Goal: Check status

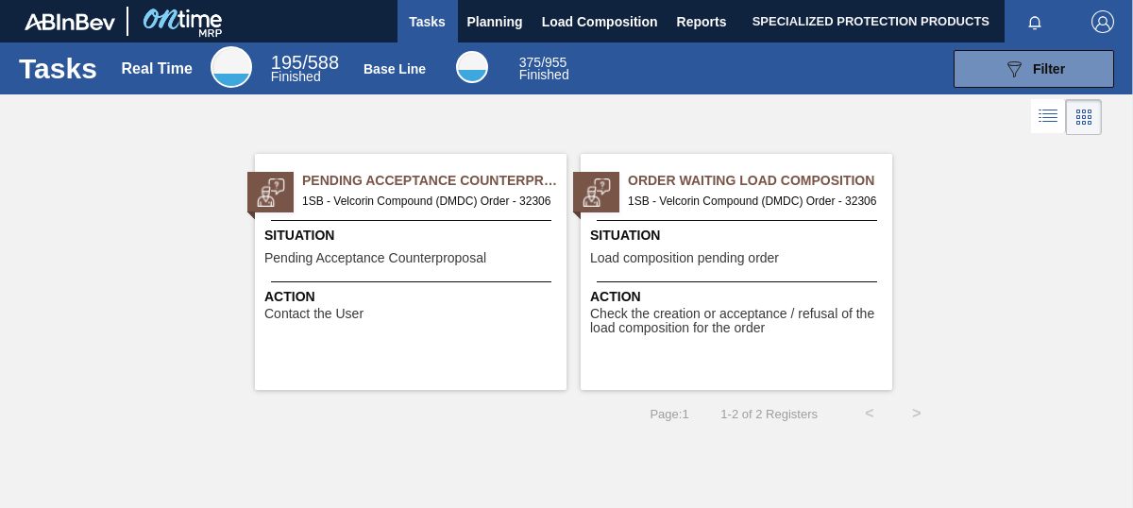
click at [707, 307] on span "Check the creation or acceptance / refusal of the load composition for the order" at bounding box center [738, 321] width 297 height 29
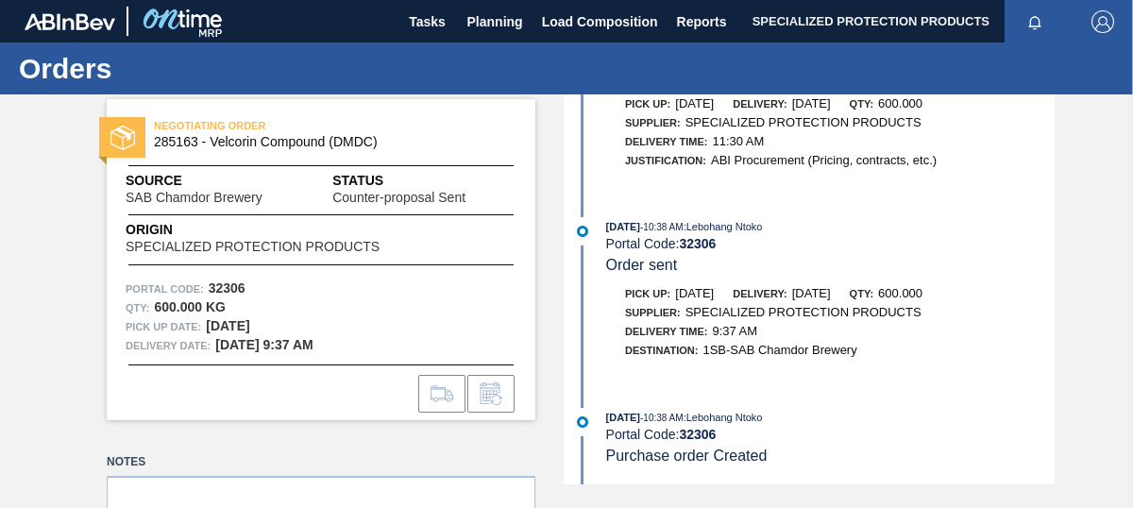
click at [124, 130] on img at bounding box center [122, 138] width 25 height 25
click at [219, 126] on span "NEGOTIATING ORDER" at bounding box center [286, 125] width 264 height 19
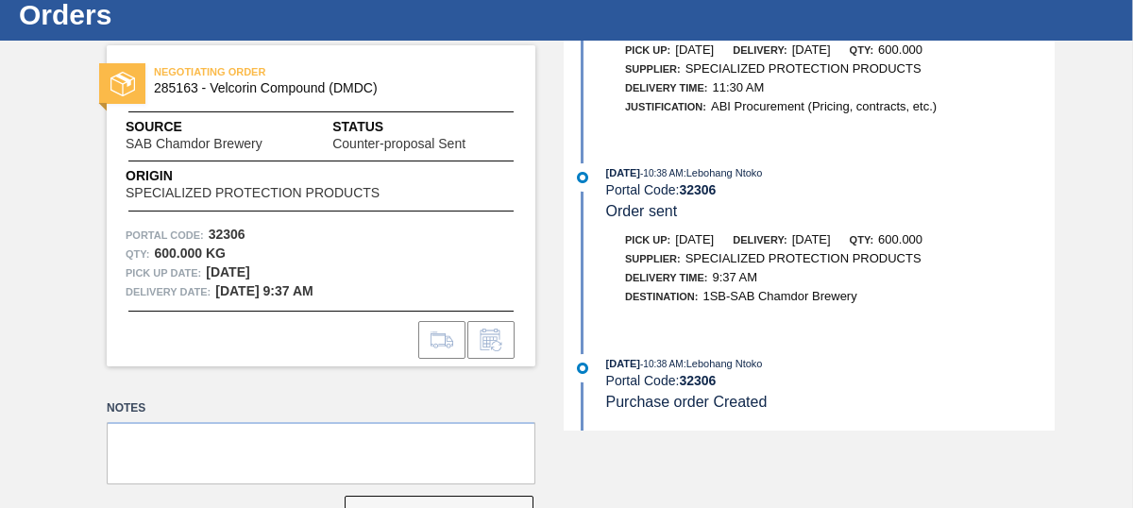
scroll to position [115, 0]
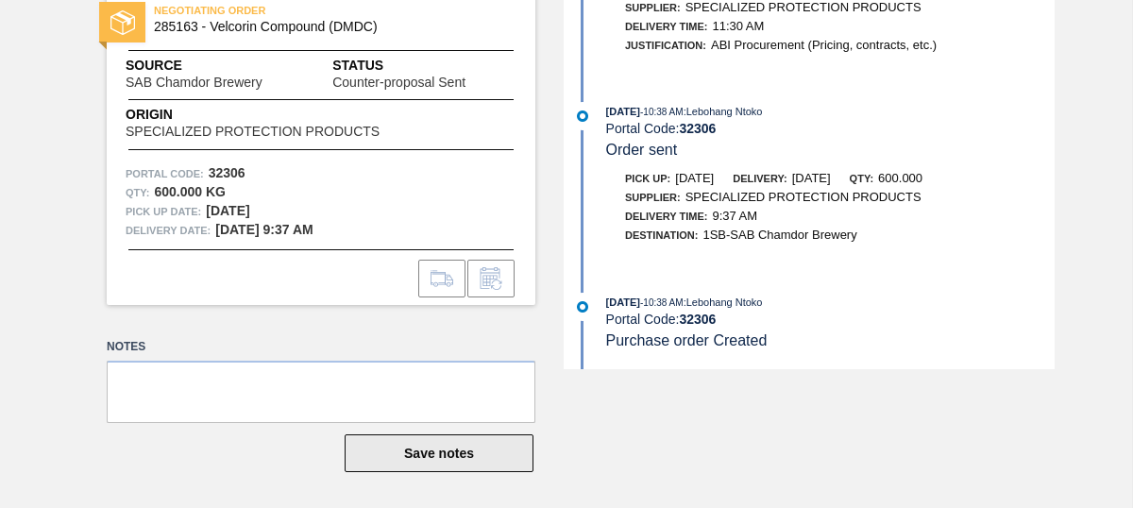
click at [409, 455] on button "Save notes" at bounding box center [439, 453] width 189 height 38
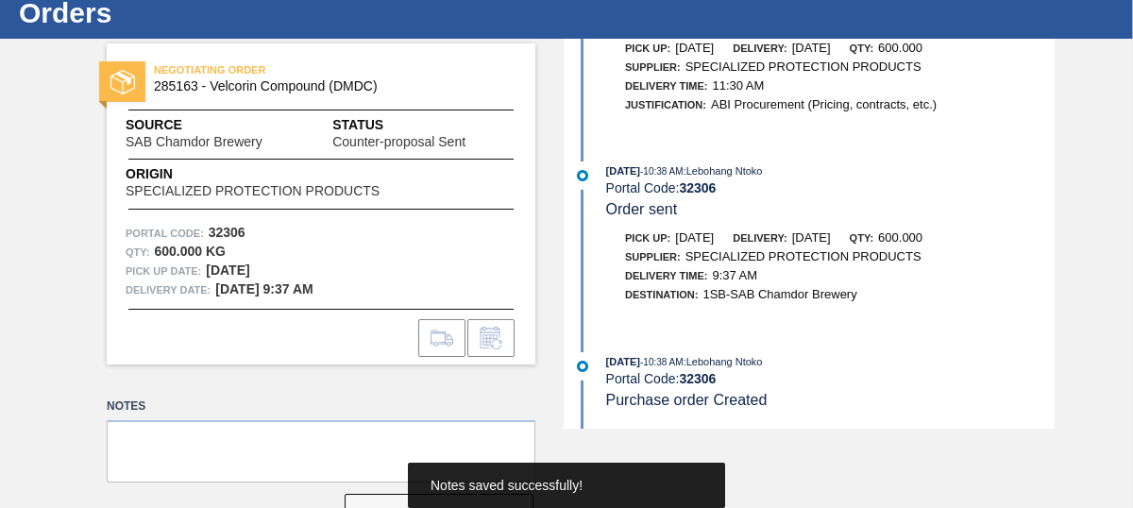
scroll to position [0, 0]
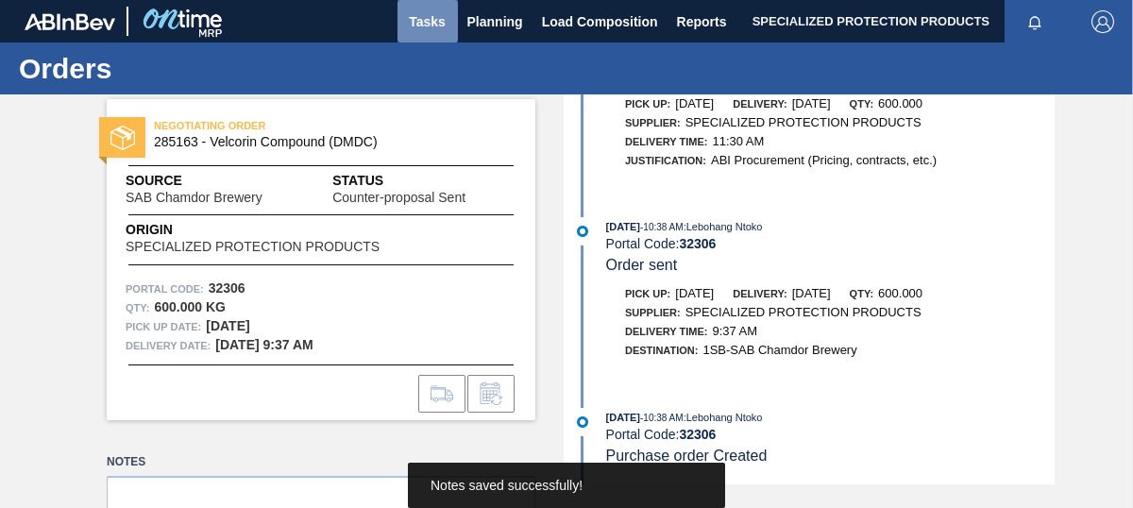
click at [436, 22] on span "Tasks" at bounding box center [428, 21] width 42 height 23
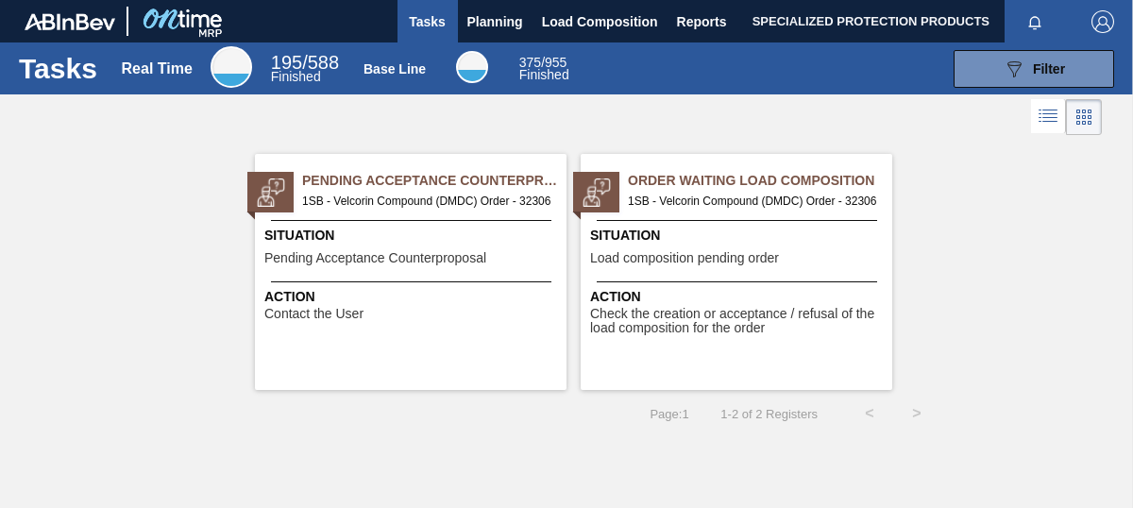
click at [690, 304] on span "Action" at bounding box center [738, 297] width 297 height 20
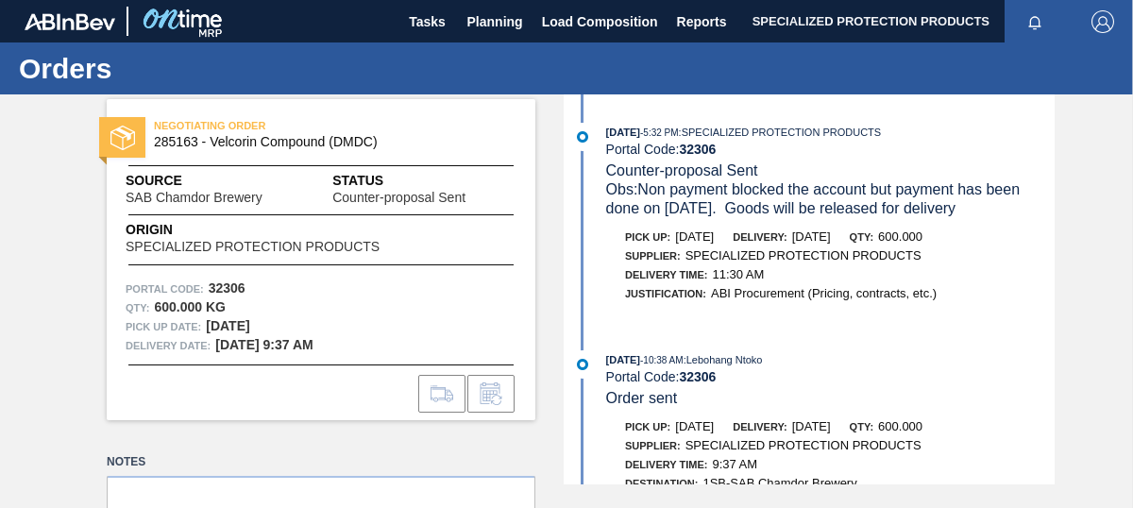
click at [393, 293] on div "Portal Code: 32306" at bounding box center [321, 288] width 391 height 19
click at [231, 290] on strong "32306" at bounding box center [227, 287] width 37 height 15
click at [247, 150] on div "NEGOTIATING ORDER 285163 - Velcorin Compound (DMDC)" at bounding box center [321, 134] width 429 height 42
click at [254, 138] on span "285163 - Velcorin Compound (DMDC)" at bounding box center [325, 142] width 343 height 14
click at [368, 186] on span "Status" at bounding box center [424, 181] width 184 height 20
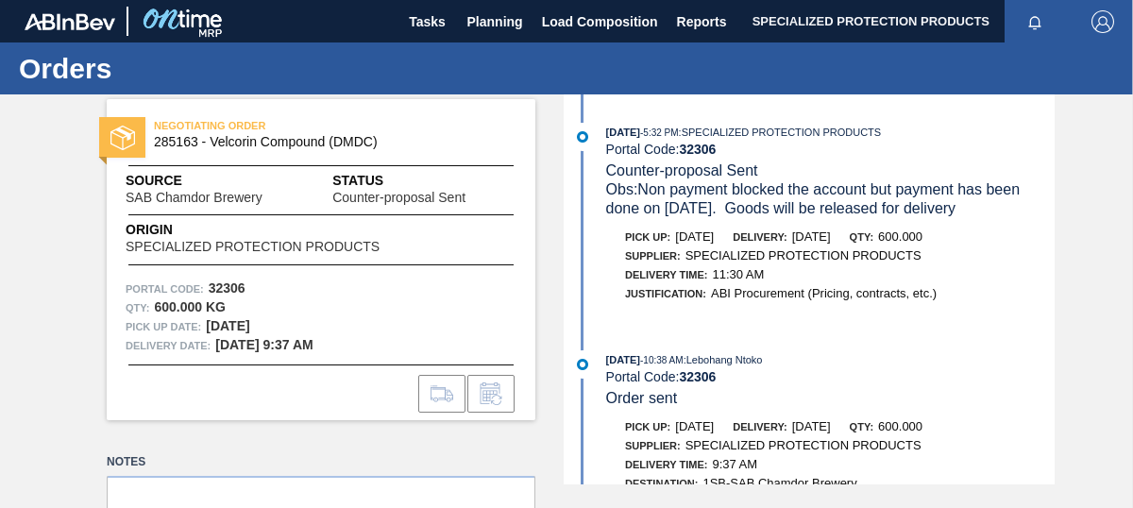
click at [182, 181] on span "Source" at bounding box center [223, 181] width 194 height 20
click at [626, 33] on button "Load Composition" at bounding box center [599, 21] width 135 height 42
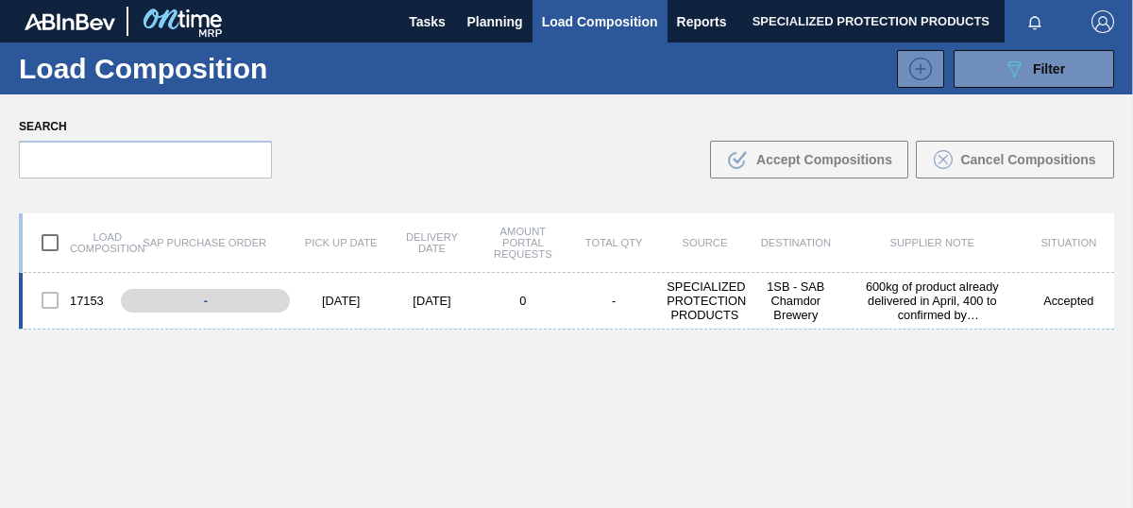
click at [50, 295] on div at bounding box center [50, 300] width 40 height 40
click at [49, 306] on div at bounding box center [50, 300] width 40 height 40
click at [169, 305] on div "-" at bounding box center [218, 300] width 195 height 33
click at [52, 300] on div at bounding box center [50, 300] width 40 height 40
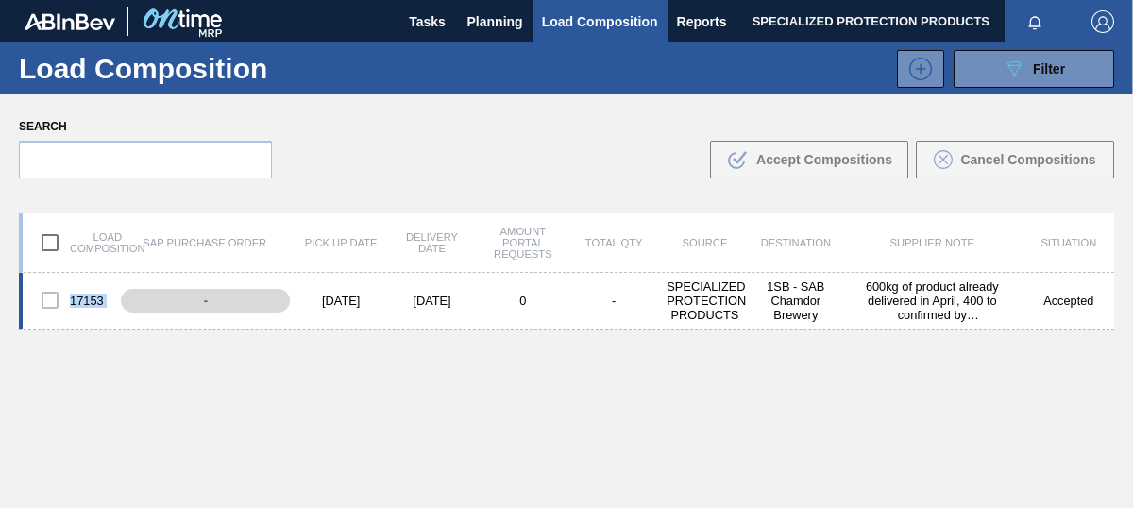
click at [52, 300] on div at bounding box center [50, 300] width 40 height 40
click at [499, 19] on span "Planning" at bounding box center [495, 21] width 56 height 23
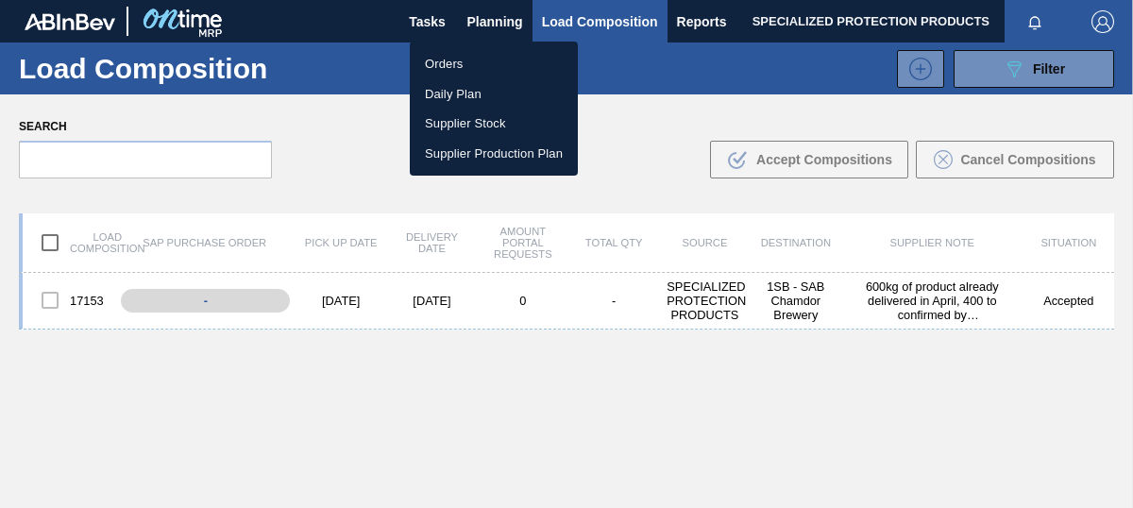
click at [379, 70] on div at bounding box center [566, 254] width 1133 height 508
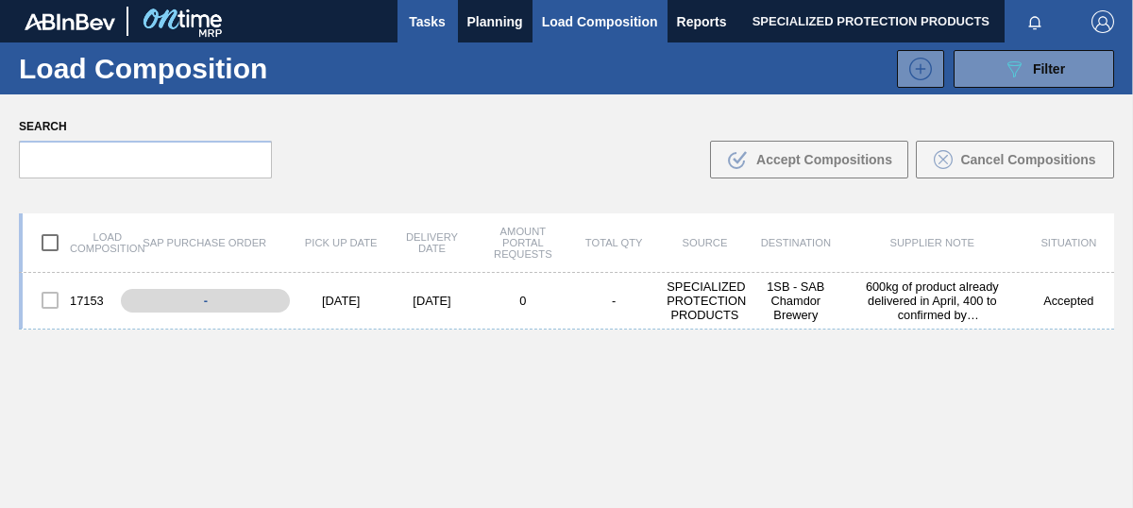
click at [430, 23] on span "Tasks" at bounding box center [428, 21] width 42 height 23
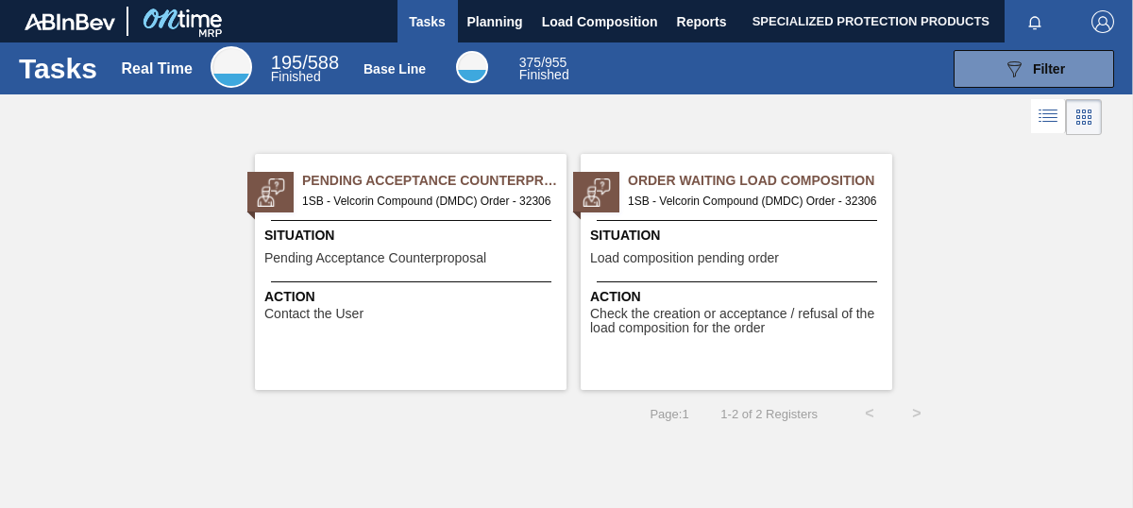
click at [769, 332] on span "Check the creation or acceptance / refusal of the load composition for the order" at bounding box center [738, 321] width 297 height 29
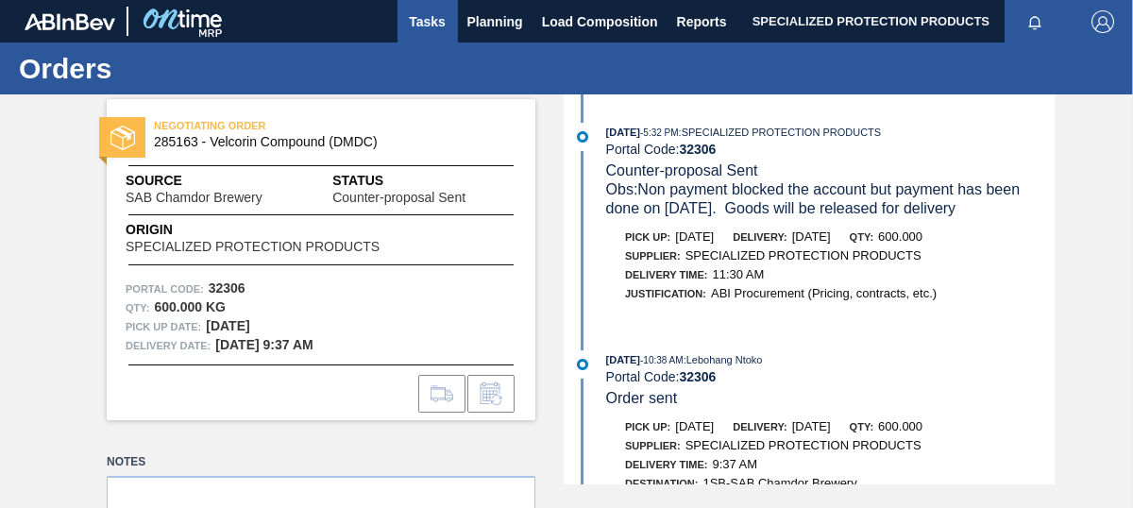
click at [420, 28] on span "Tasks" at bounding box center [428, 21] width 42 height 23
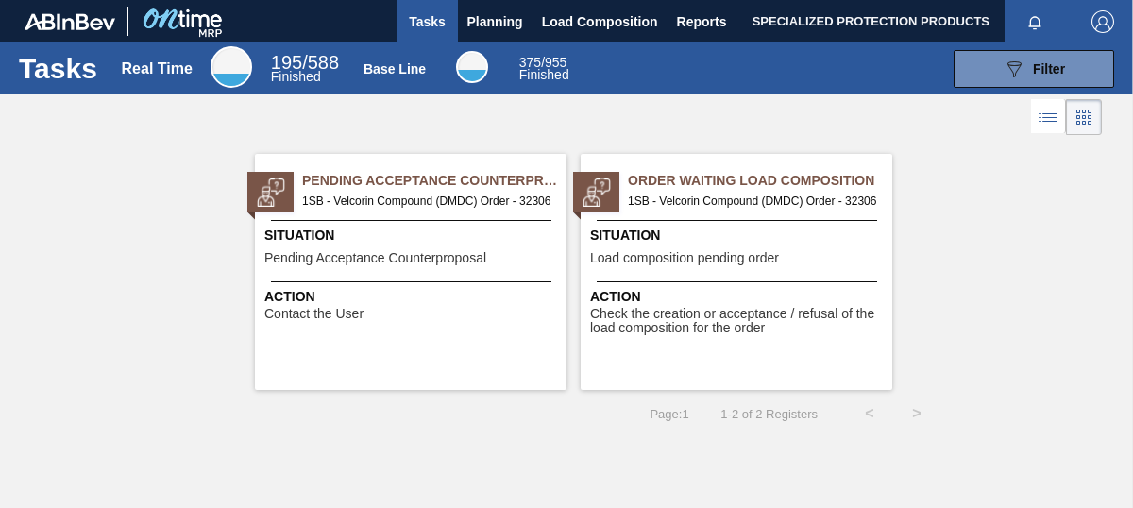
click at [427, 188] on span "Pending Acceptance Counterproposal" at bounding box center [434, 181] width 264 height 20
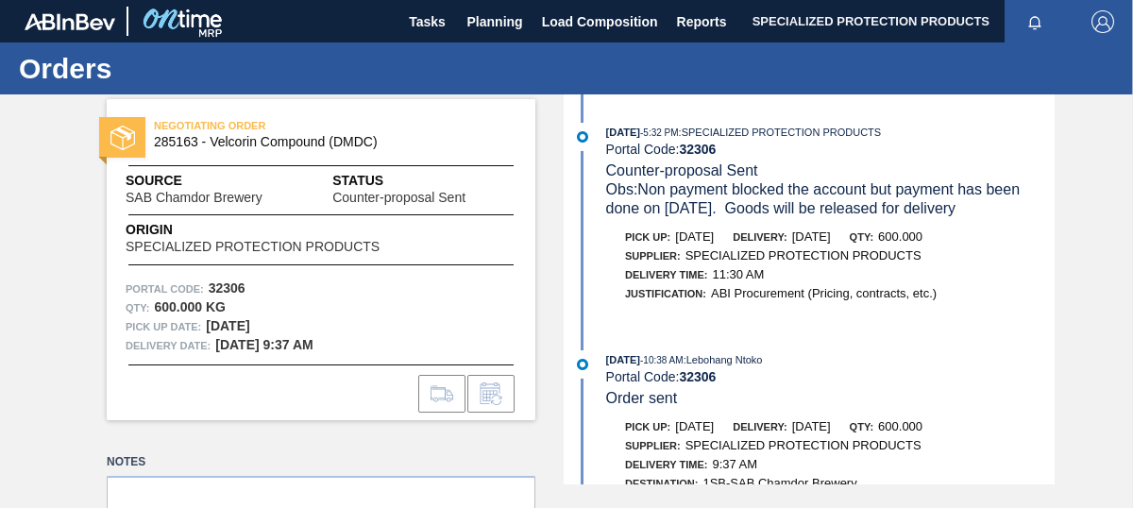
click at [267, 138] on span "285163 - Velcorin Compound (DMDC)" at bounding box center [325, 142] width 343 height 14
click at [241, 126] on span "NEGOTIATING ORDER" at bounding box center [286, 125] width 264 height 19
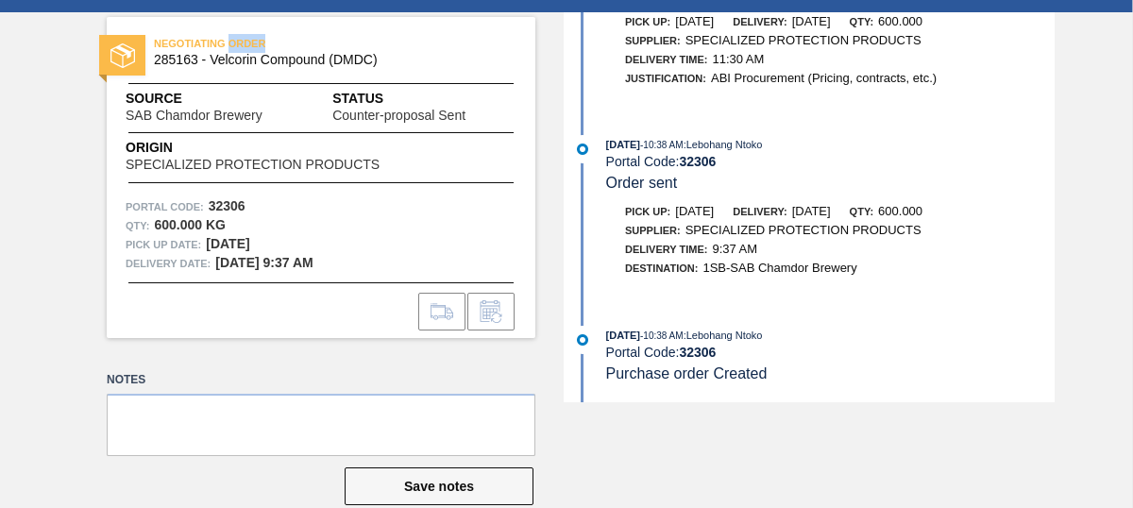
scroll to position [110, 0]
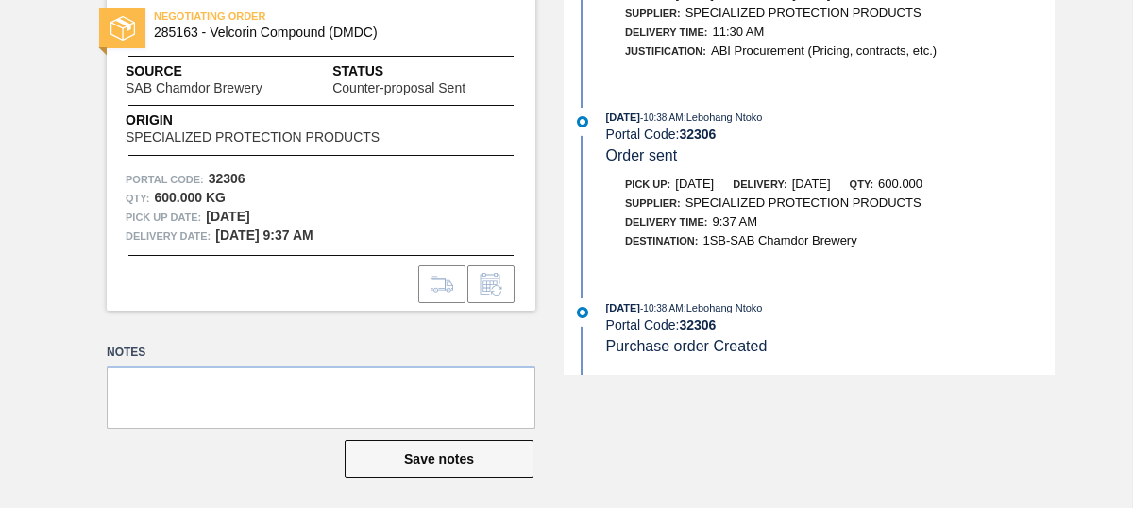
click at [692, 322] on strong "32306" at bounding box center [697, 324] width 37 height 15
click at [688, 348] on span "Purchase order Created" at bounding box center [686, 346] width 161 height 16
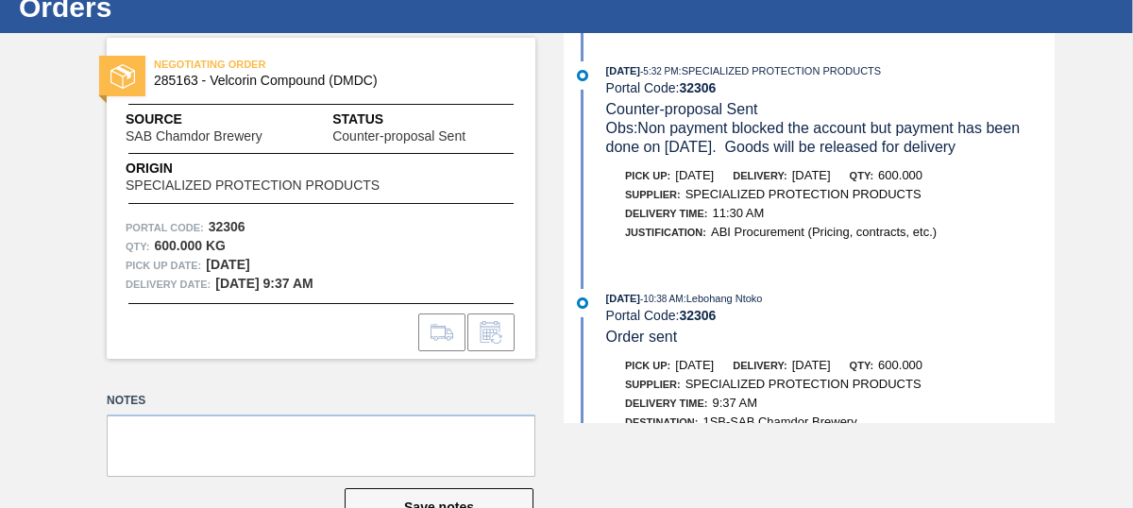
scroll to position [59, 0]
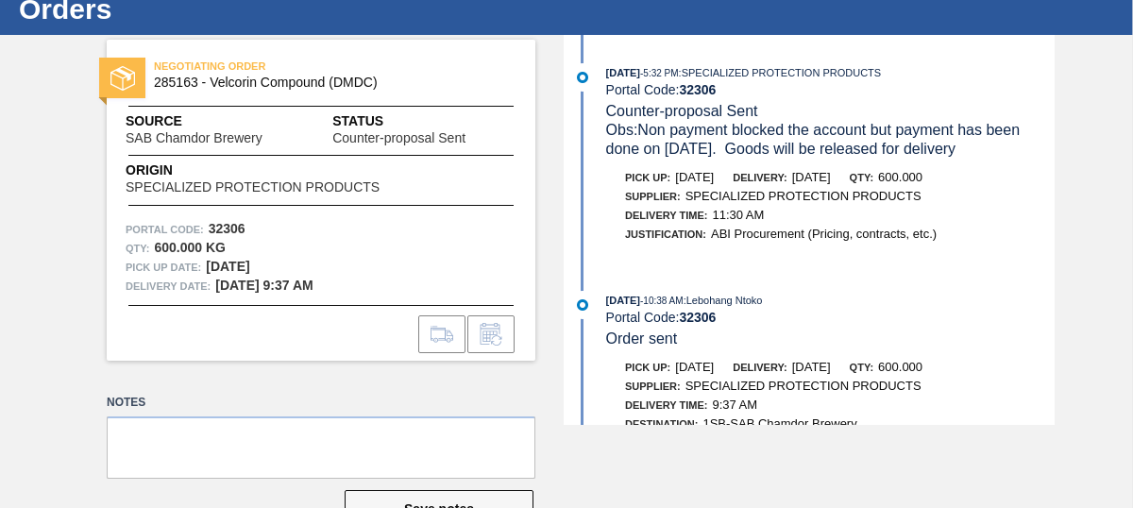
click at [225, 66] on span "NEGOTIATING ORDER" at bounding box center [286, 66] width 264 height 19
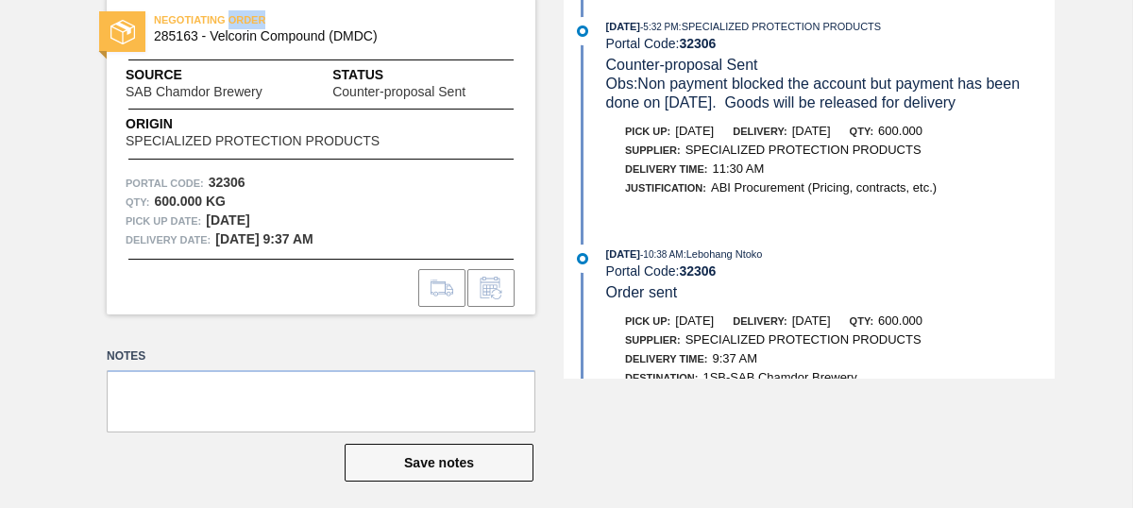
scroll to position [115, 0]
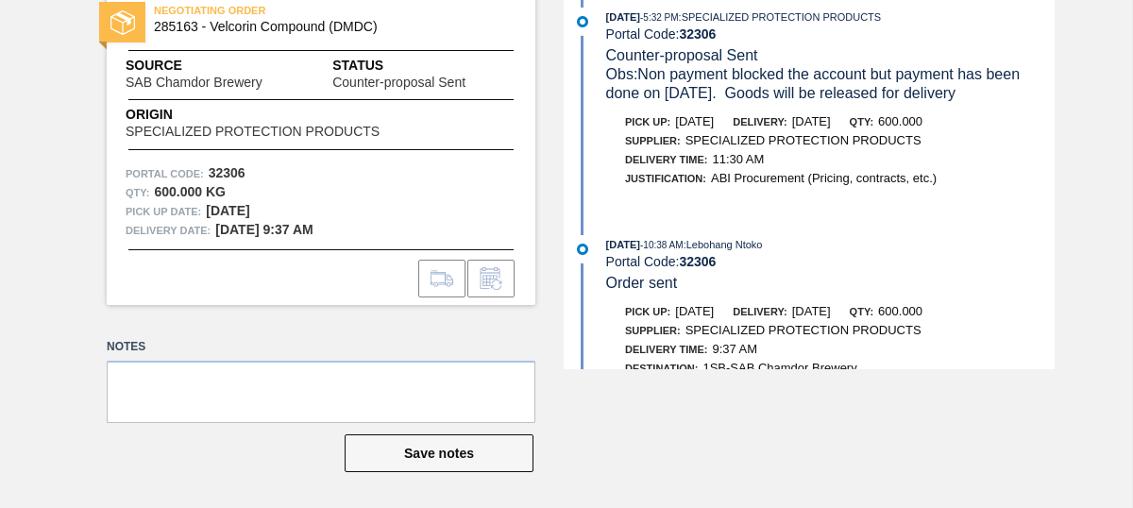
click at [683, 318] on span "[DATE]" at bounding box center [694, 311] width 39 height 14
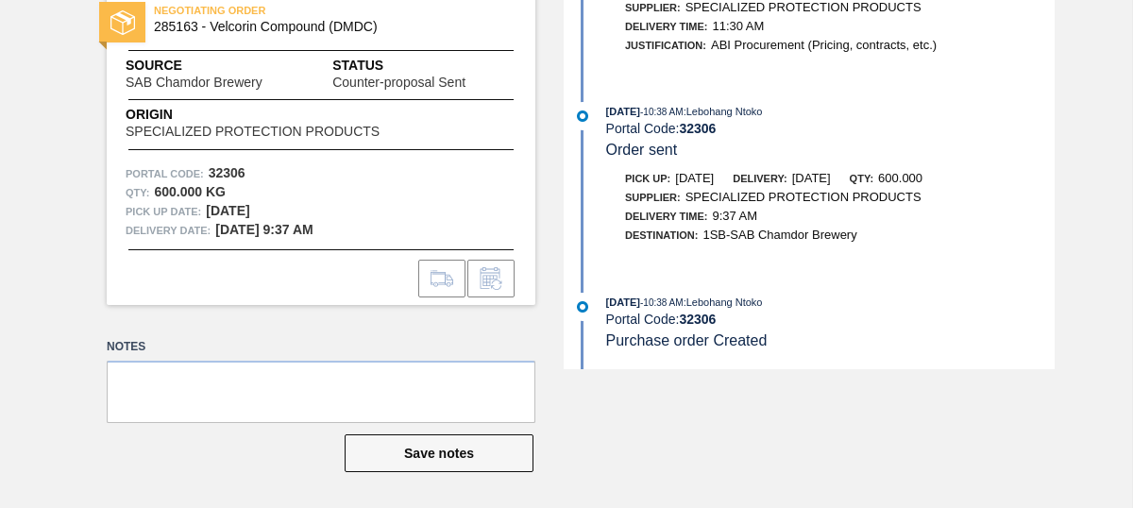
click at [683, 339] on span "Purchase order Created" at bounding box center [686, 340] width 161 height 16
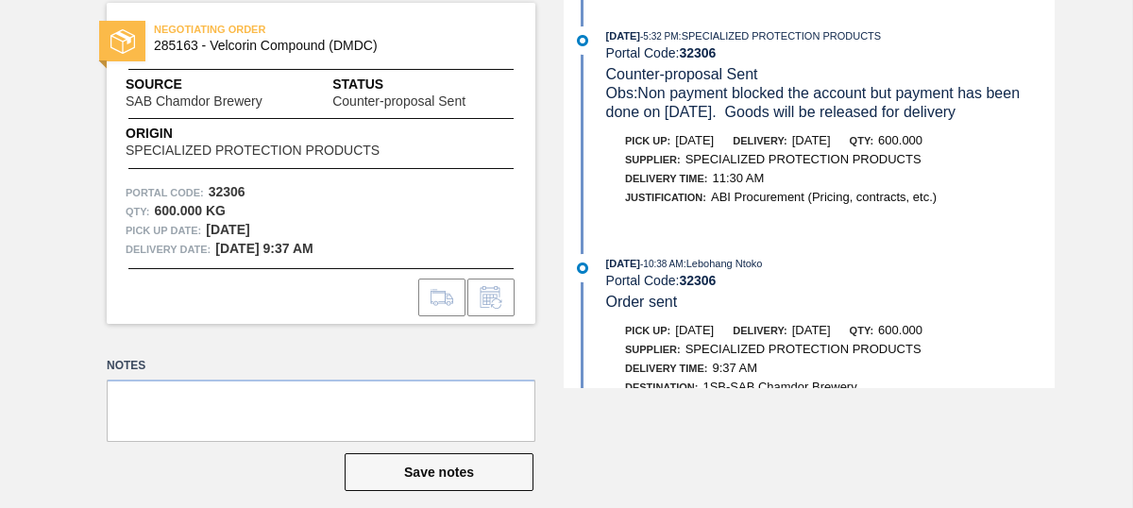
scroll to position [0, 0]
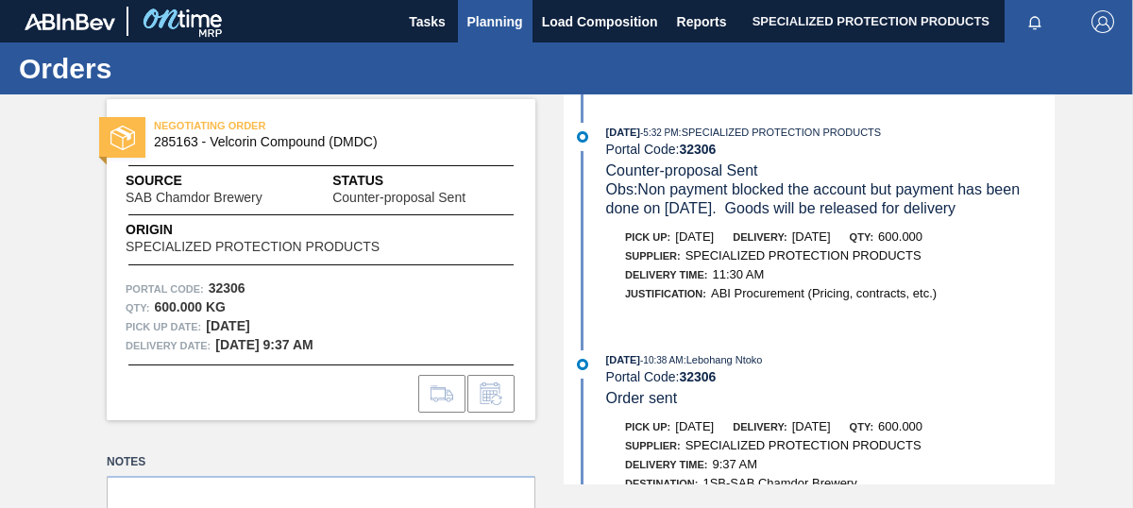
click at [478, 23] on span "Planning" at bounding box center [495, 21] width 56 height 23
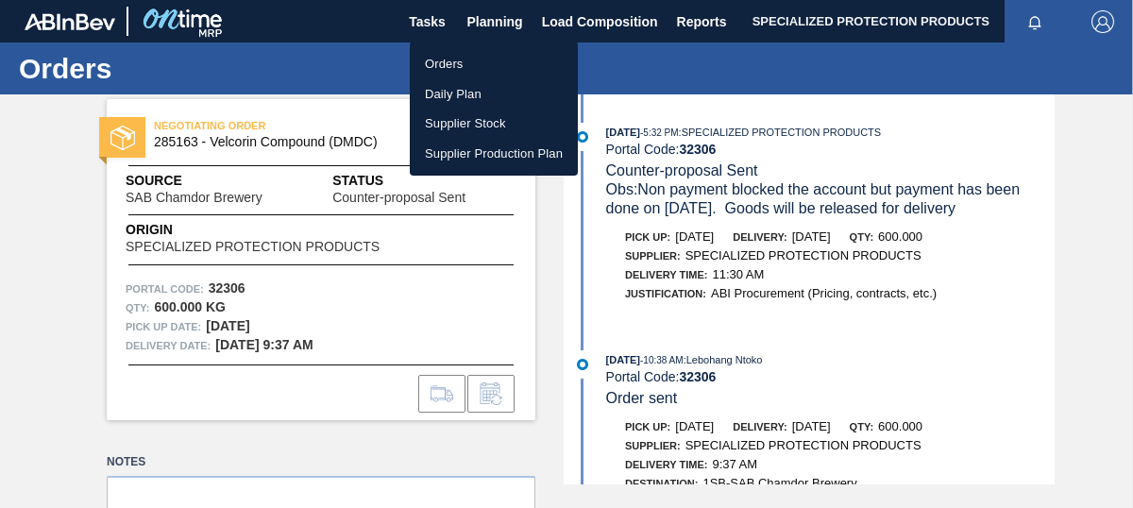
click at [456, 66] on li "Orders" at bounding box center [494, 64] width 168 height 30
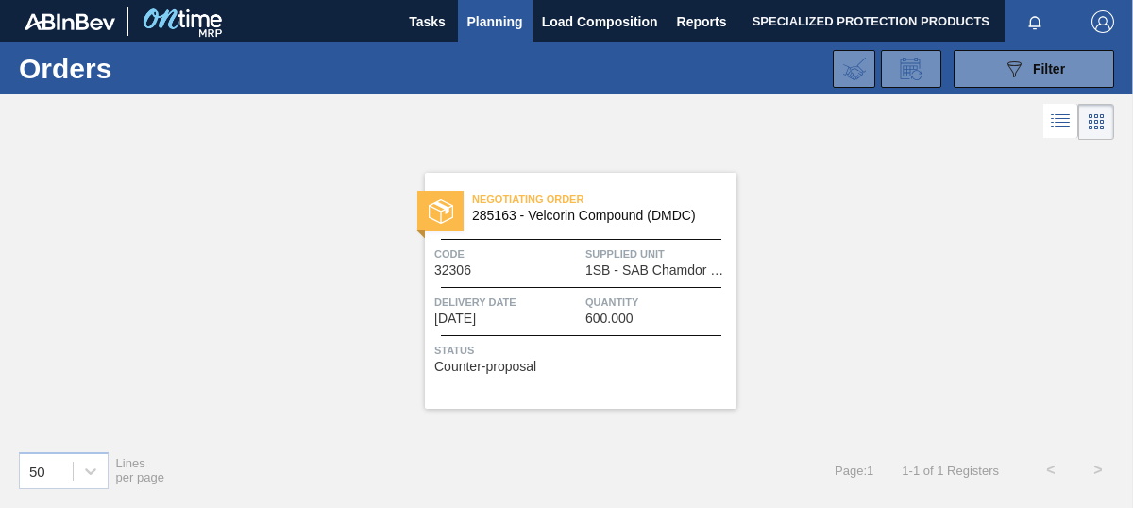
click at [544, 312] on div "Delivery Date [DATE]" at bounding box center [507, 309] width 146 height 33
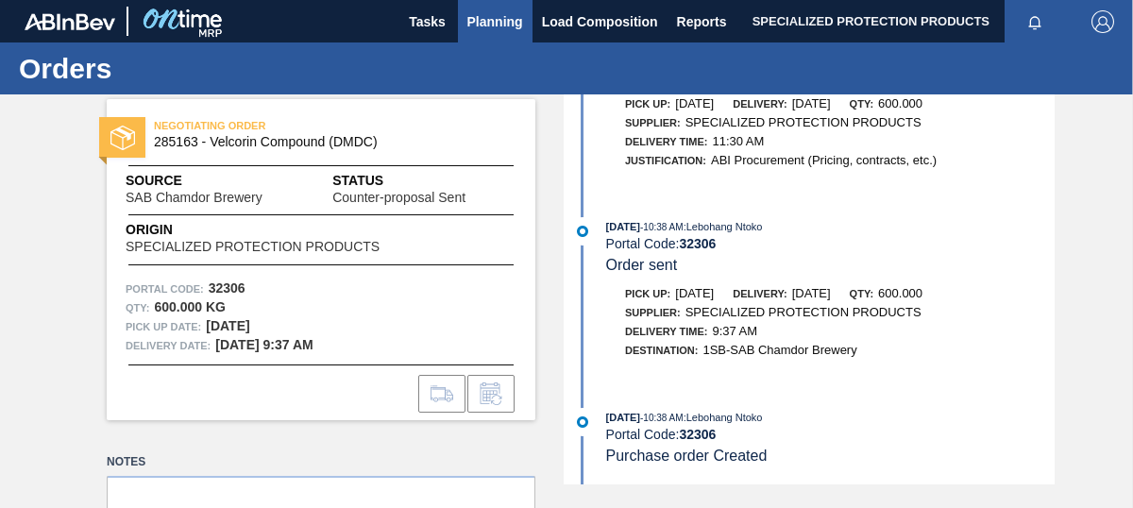
click at [497, 25] on span "Planning" at bounding box center [495, 21] width 56 height 23
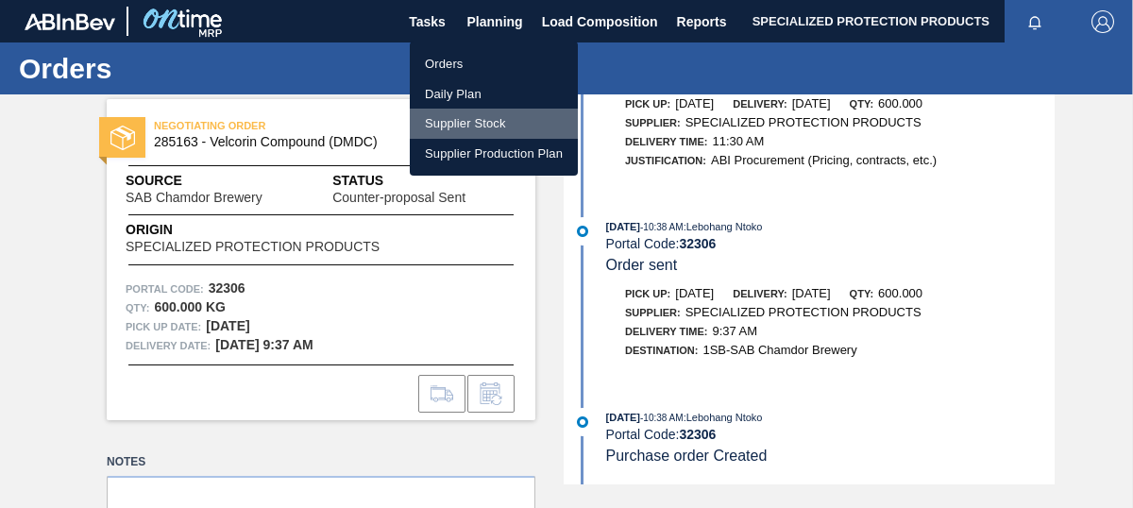
click at [478, 123] on li "Supplier Stock" at bounding box center [494, 124] width 168 height 30
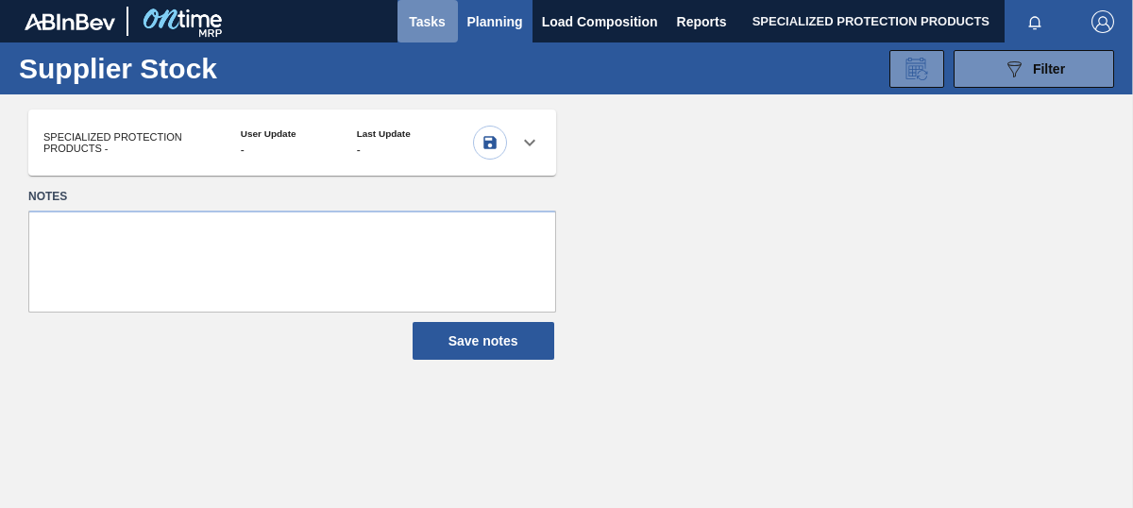
click at [437, 26] on span "Tasks" at bounding box center [428, 21] width 42 height 23
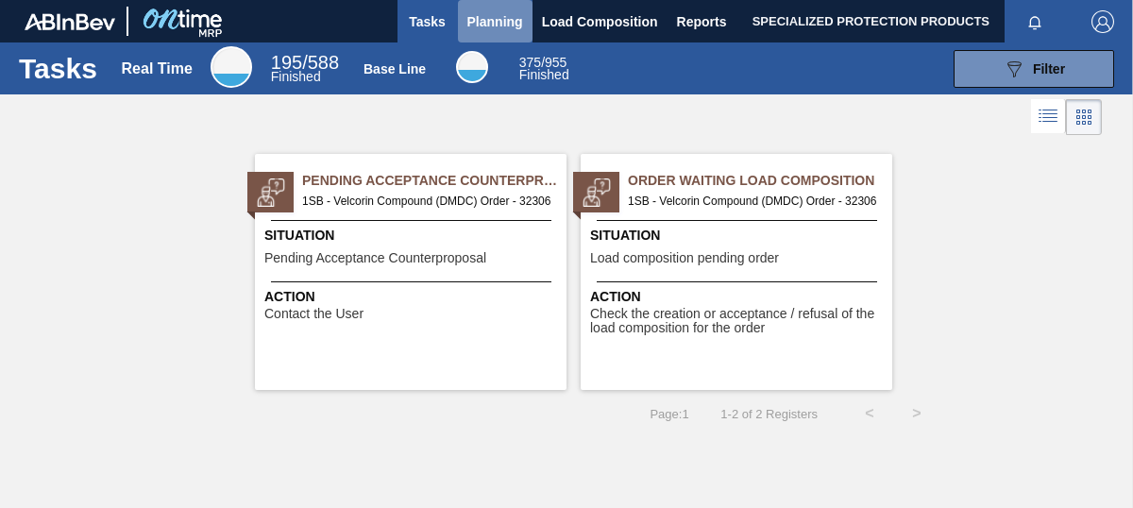
click at [488, 23] on span "Planning" at bounding box center [495, 21] width 56 height 23
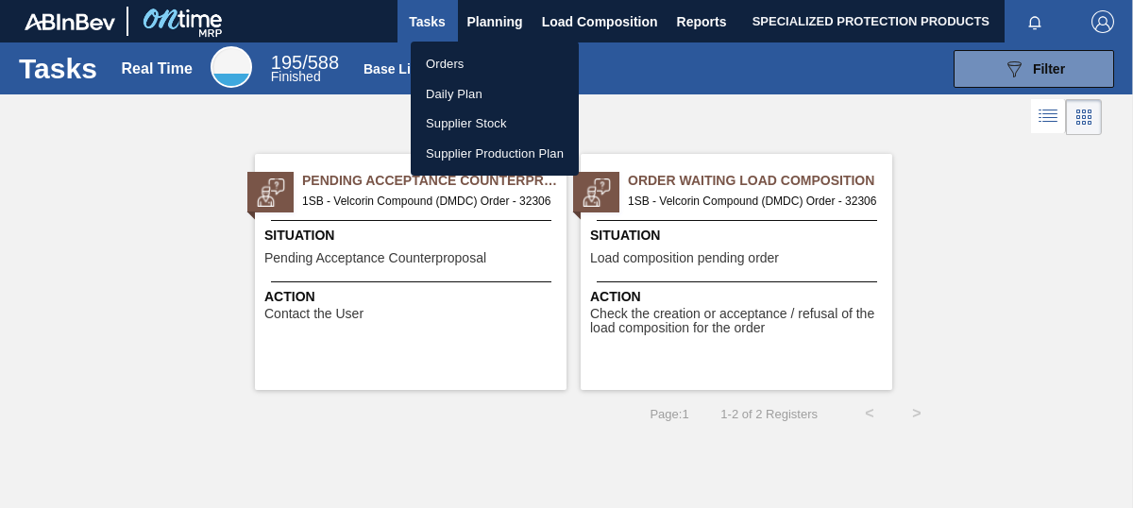
click at [415, 438] on div at bounding box center [566, 254] width 1133 height 508
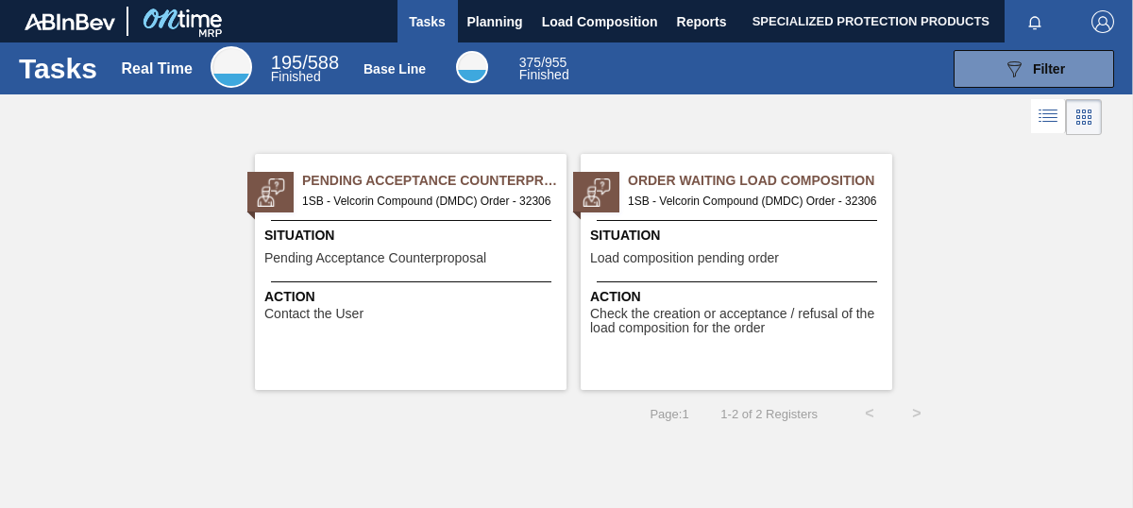
click at [439, 187] on span "Pending Acceptance Counterproposal" at bounding box center [434, 181] width 264 height 20
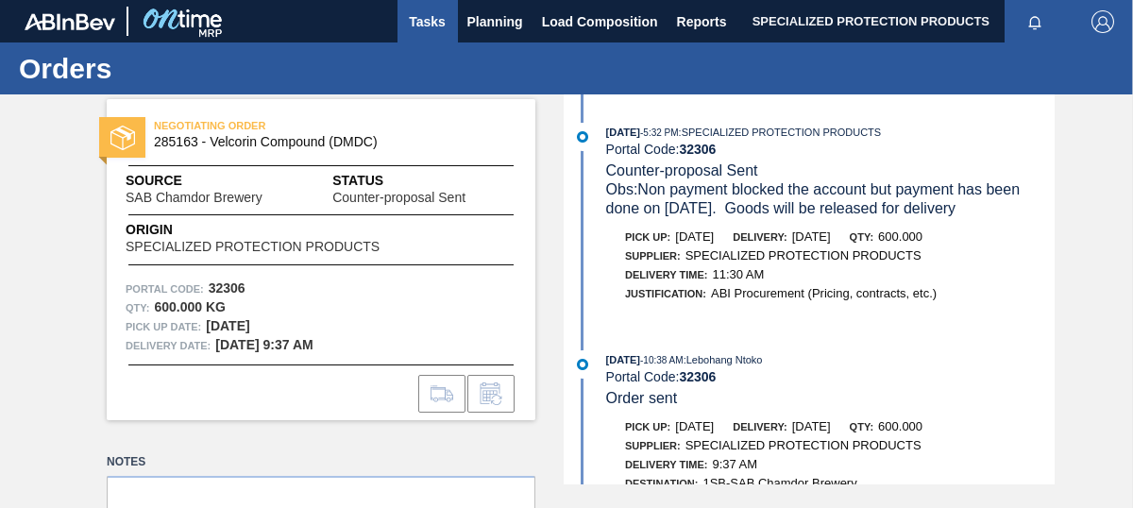
click at [427, 24] on span "Tasks" at bounding box center [428, 21] width 42 height 23
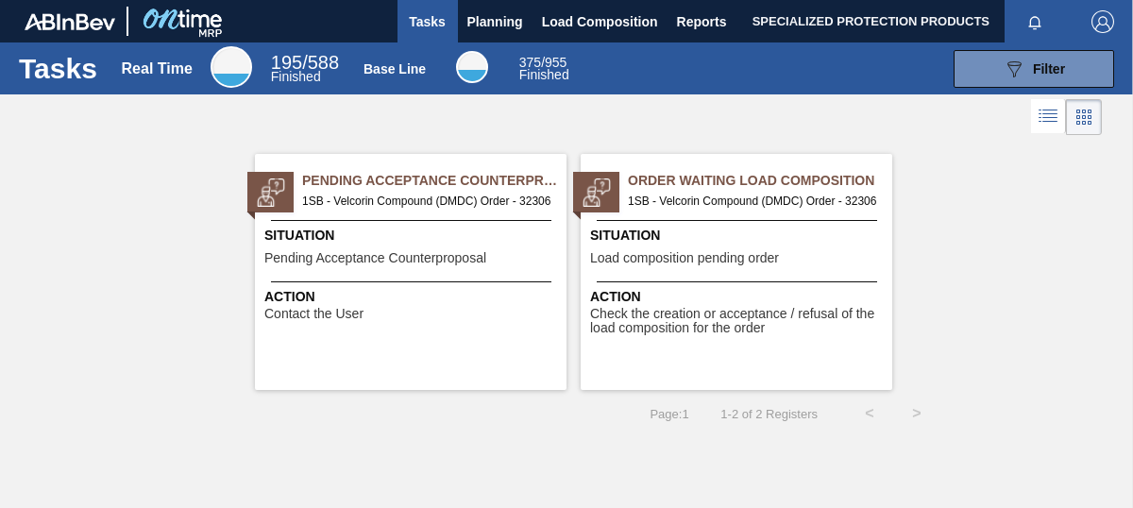
click at [440, 305] on span "Action" at bounding box center [412, 297] width 297 height 20
